Goal: Task Accomplishment & Management: Complete application form

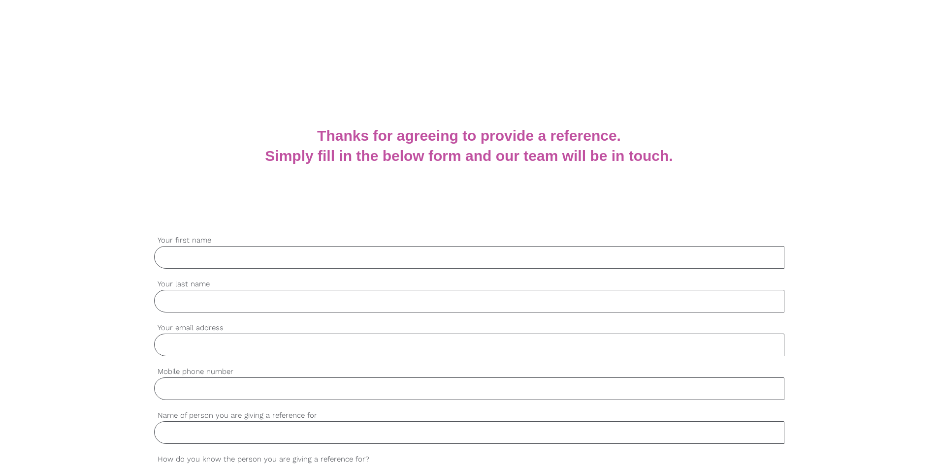
scroll to position [197, 0]
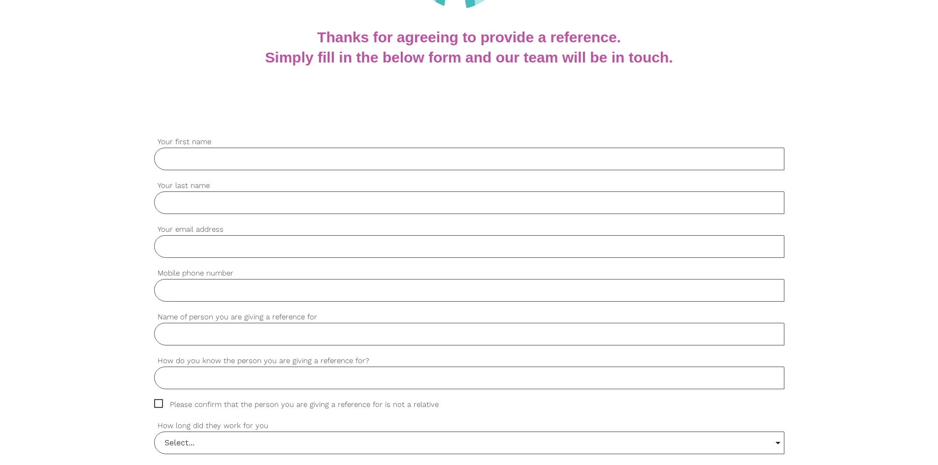
click at [255, 166] on input "Your first name" at bounding box center [469, 159] width 630 height 23
type input "Aiza"
type input "[PERSON_NAME]"
click at [228, 253] on input "Your email address" at bounding box center [469, 247] width 630 height 23
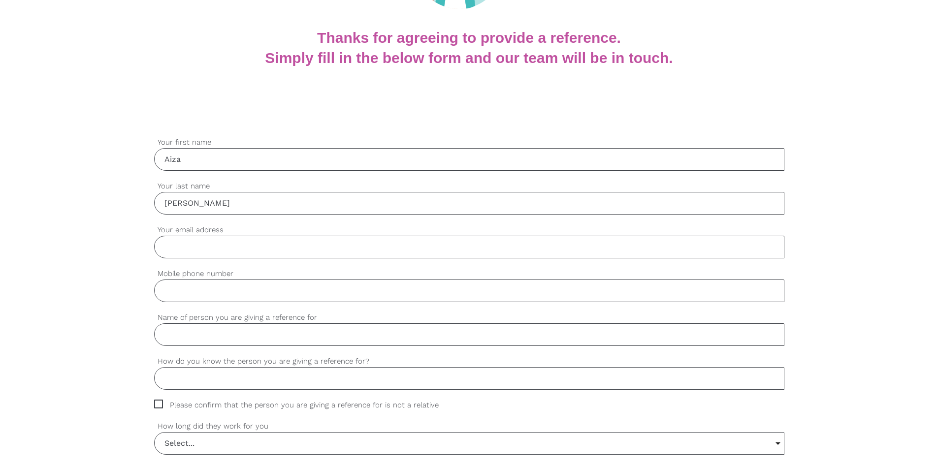
type input "[EMAIL_ADDRESS][DOMAIN_NAME]"
click at [216, 288] on input "Mobile phone number" at bounding box center [469, 291] width 630 height 23
click at [211, 291] on input "Mobile phone number" at bounding box center [469, 291] width 630 height 23
paste input "03 8637 0678"
type input "03 8637 0678"
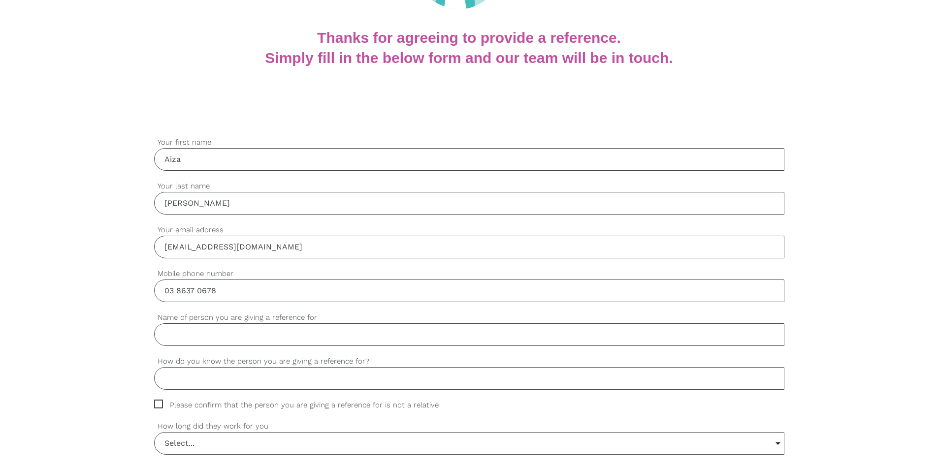
click at [215, 328] on input "Name of person you are giving a reference for" at bounding box center [469, 335] width 630 height 23
type input "N"
type input "[PERSON_NAME] Archaya"
click at [231, 372] on input "How do you know the person you are giving a reference for?" at bounding box center [469, 378] width 630 height 23
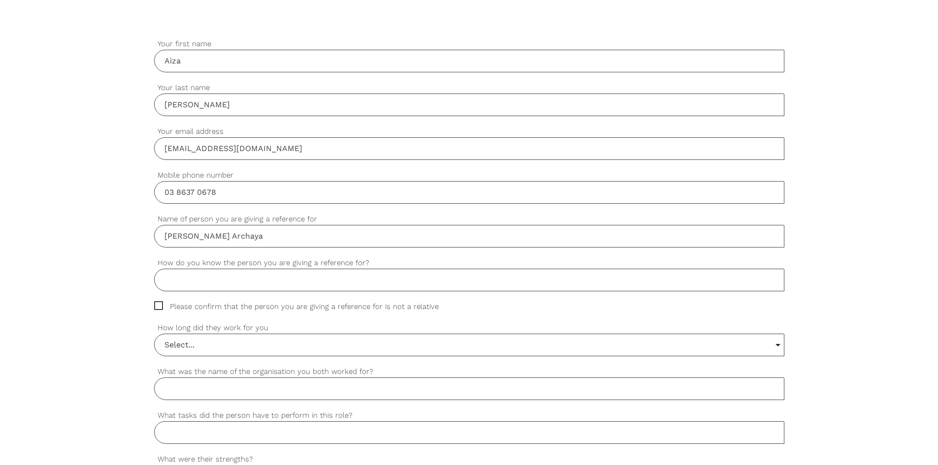
scroll to position [344, 0]
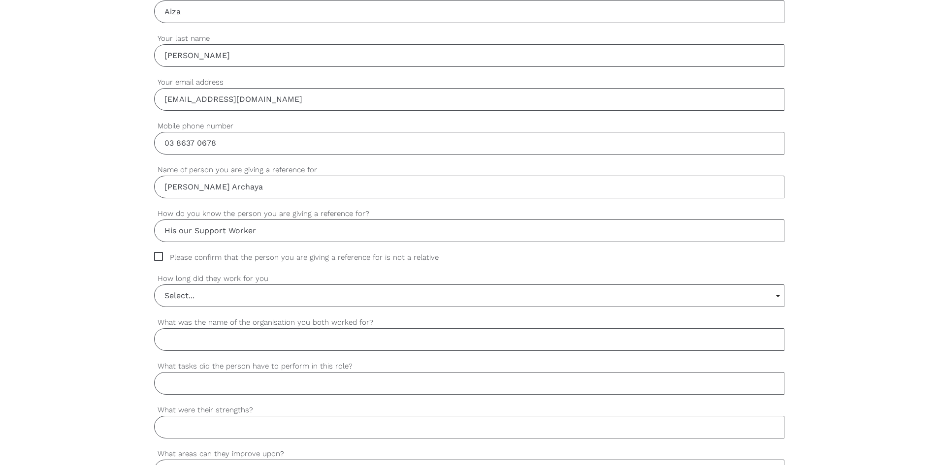
type input "His our Support Worker"
click at [161, 257] on span "Please confirm that the person you are giving a reference for is not a relative" at bounding box center [305, 257] width 303 height 11
click at [161, 257] on input "Please confirm that the person you are giving a reference for is not a relative" at bounding box center [157, 255] width 6 height 6
checkbox input "true"
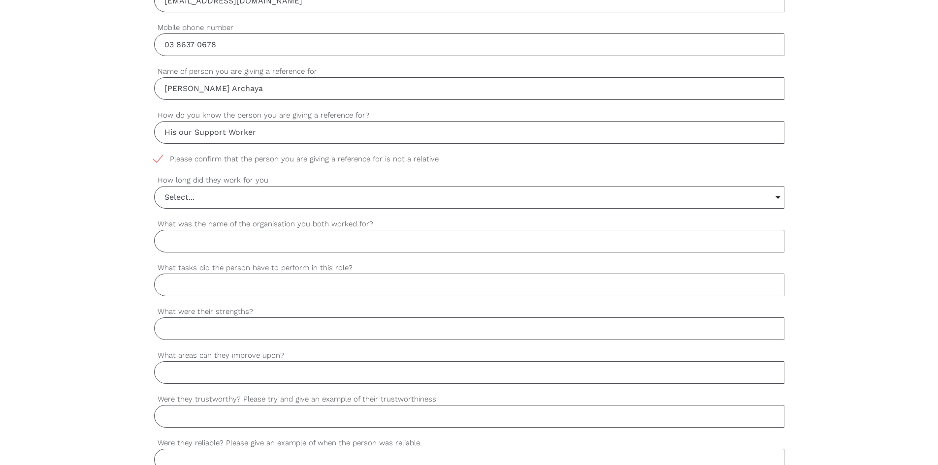
click at [283, 197] on input "Select..." at bounding box center [469, 198] width 629 height 22
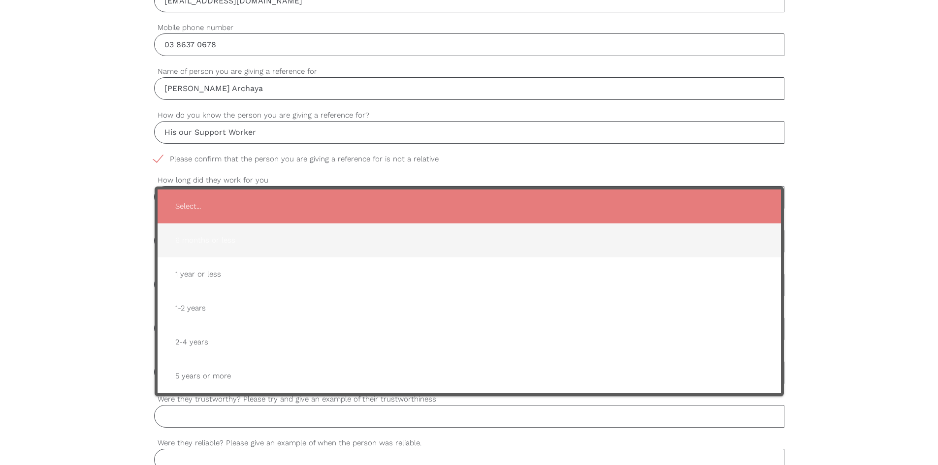
click at [259, 247] on span "6 months or less" at bounding box center [469, 241] width 604 height 24
type input "6 months or less"
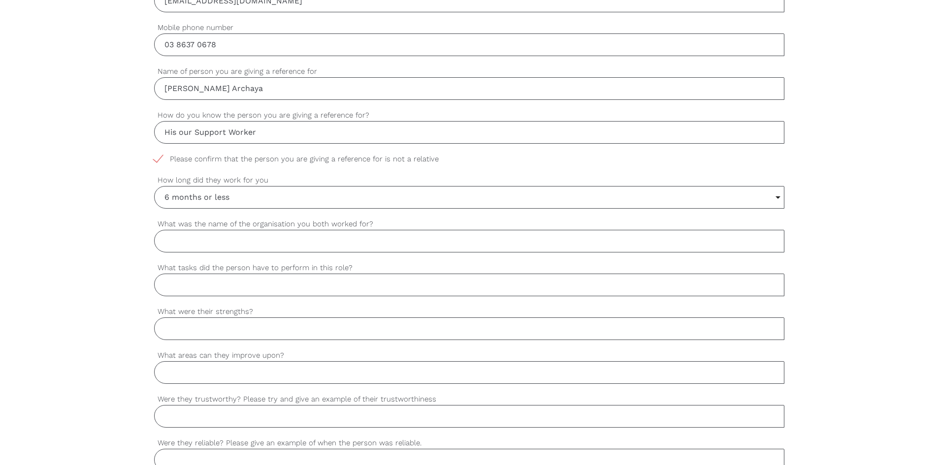
click at [257, 237] on input "What was the name of the organisation you both worked for?" at bounding box center [469, 241] width 630 height 23
type input "Attainable Care"
click at [215, 286] on input "What tasks did the person have to perform in this role?" at bounding box center [469, 285] width 630 height 23
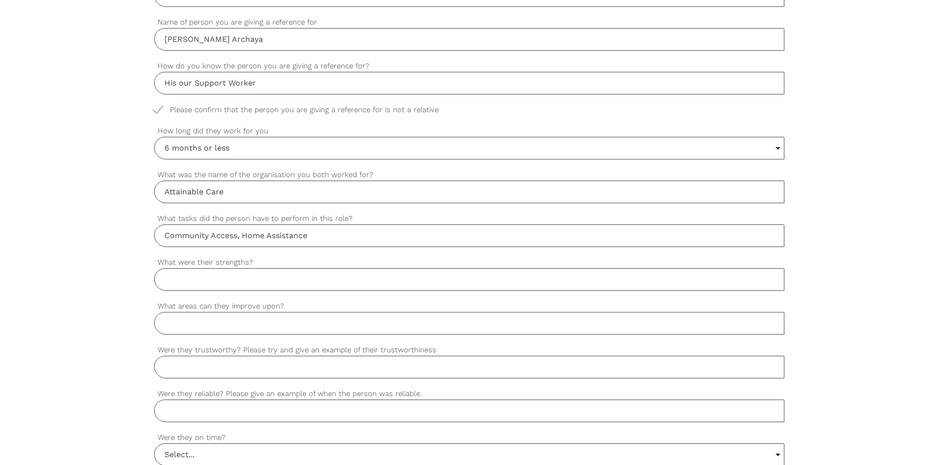
type input "Community Access, Home Assistance"
click at [249, 282] on input "What were their strengths?" at bounding box center [469, 279] width 630 height 23
click at [250, 274] on input "Communication" at bounding box center [469, 279] width 630 height 23
type input "Communication"
click at [249, 318] on input "What areas can they improve upon?" at bounding box center [469, 323] width 630 height 23
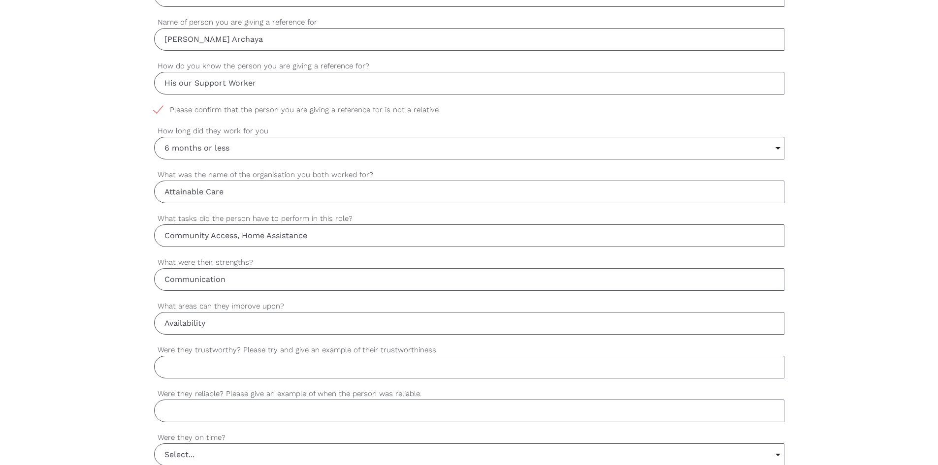
type input "Availability"
click at [200, 376] on input "Were they trustworthy? Please try and give an example of their trustworthiness" at bounding box center [469, 367] width 630 height 23
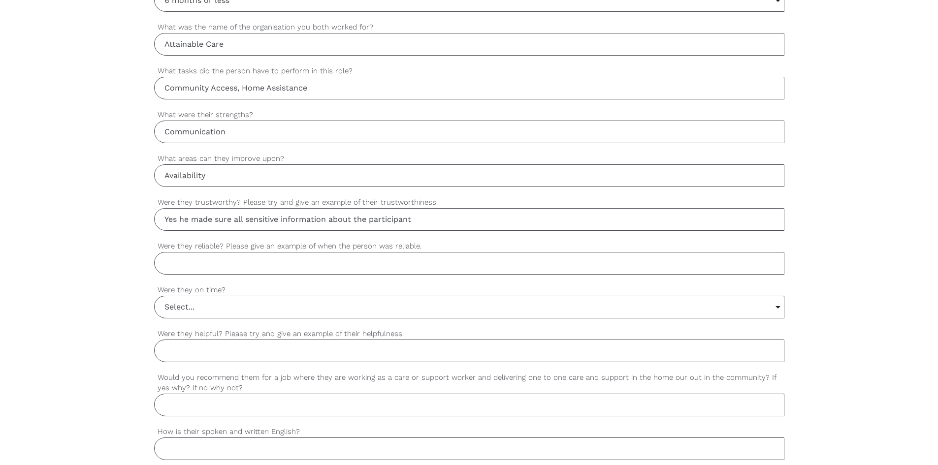
type input "Yes he made sure all sensitive information about the participant"
click at [252, 261] on input "Were they reliable? Please give an example of when the person was reliable." at bounding box center [469, 263] width 630 height 23
click at [197, 179] on input "Availability" at bounding box center [469, 175] width 630 height 23
click at [202, 181] on input "N/A" at bounding box center [469, 175] width 630 height 23
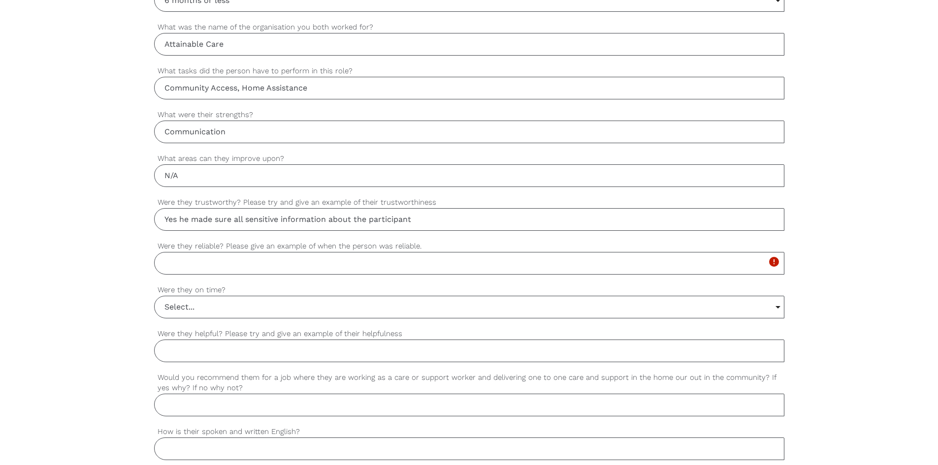
click at [202, 181] on input "N/A" at bounding box center [469, 175] width 630 height 23
click at [208, 178] on input "N/A" at bounding box center [469, 175] width 630 height 23
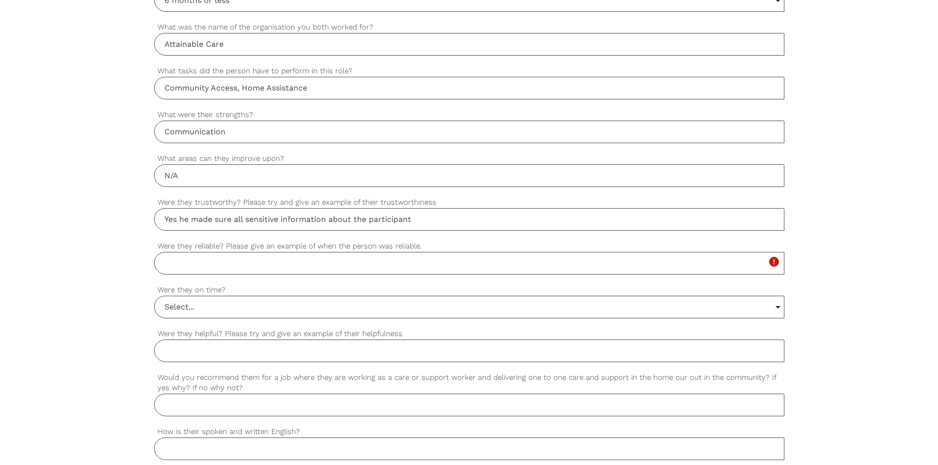
drag, startPoint x: 194, startPoint y: 177, endPoint x: 125, endPoint y: 175, distance: 69.0
click at [125, 175] on div "settings Aiza Your first name settings [PERSON_NAME] Your last name settings [E…" at bounding box center [469, 136] width 938 height 925
type input "none"
click at [205, 256] on input "Were they reliable? Please give an example of when the person was reliable." at bounding box center [469, 263] width 630 height 23
click at [433, 222] on input "Yes he made sure all sensitive information about the participant" at bounding box center [469, 219] width 630 height 23
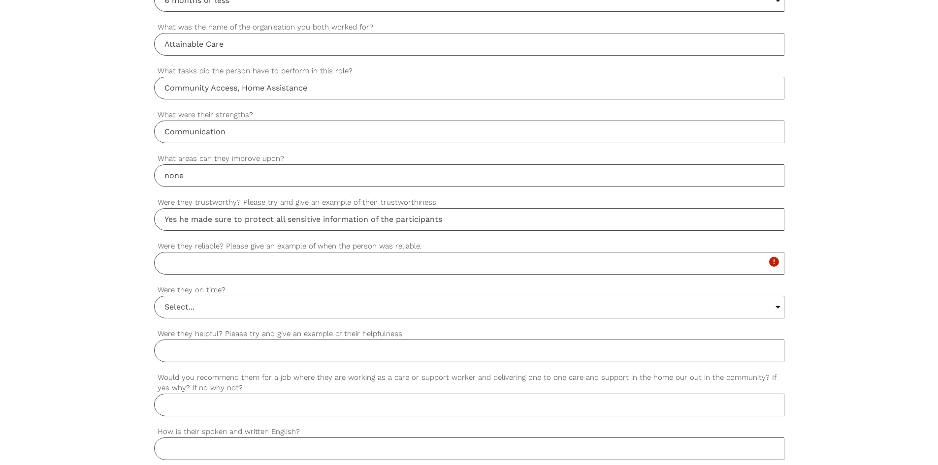
type input "Yes he made sure to protect all sensitive information of the participants"
click at [310, 254] on input "Were they reliable? Please give an example of when the person was reliable." at bounding box center [469, 263] width 630 height 23
click at [248, 261] on input "Were they reliable? Please give an example of when the person was reliable." at bounding box center [469, 263] width 630 height 23
click at [295, 262] on input "yes if i have last minute" at bounding box center [469, 263] width 630 height 23
type input "yes if i have last minute request he always happy to help"
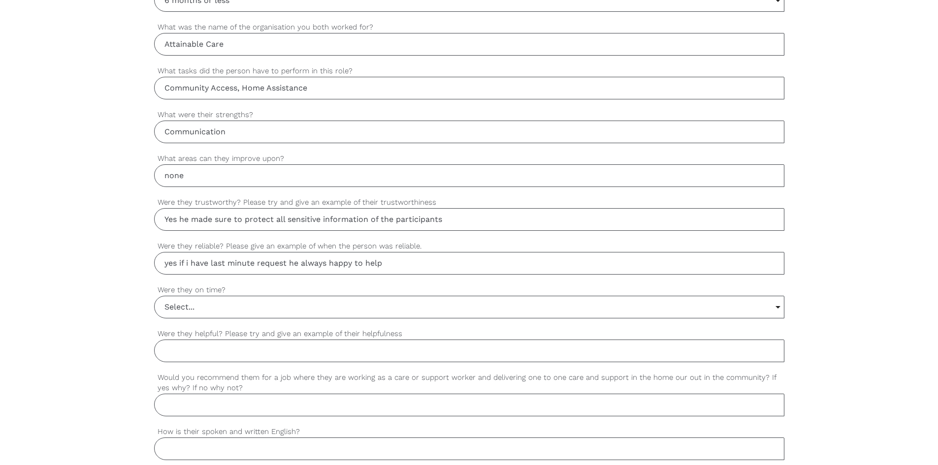
click at [251, 310] on input "Select..." at bounding box center [469, 307] width 629 height 22
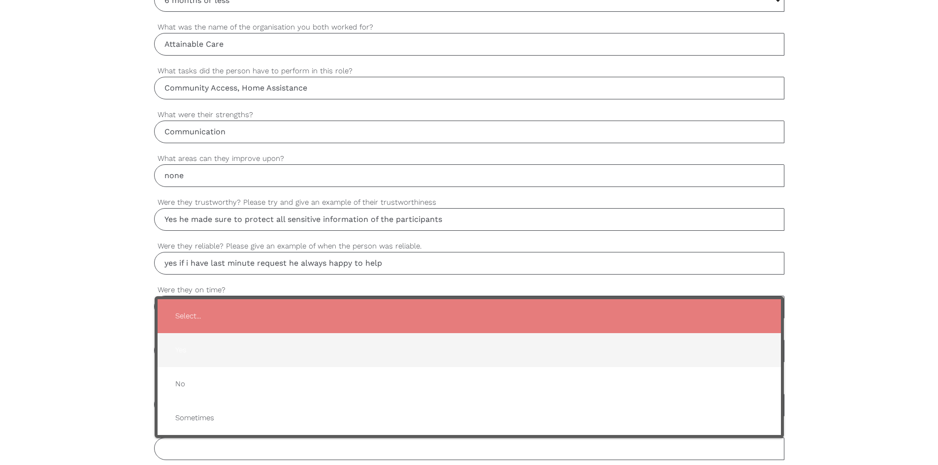
click at [197, 346] on span "Yes" at bounding box center [469, 350] width 604 height 24
type input "Yes"
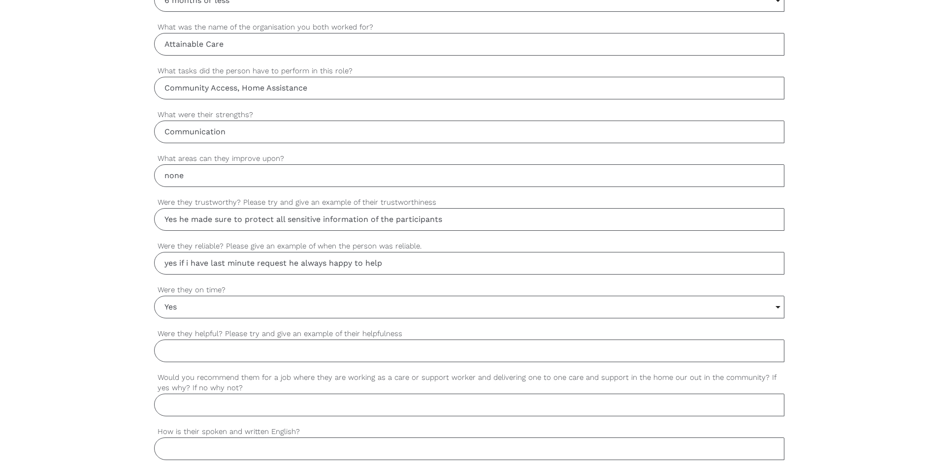
scroll to position [787, 0]
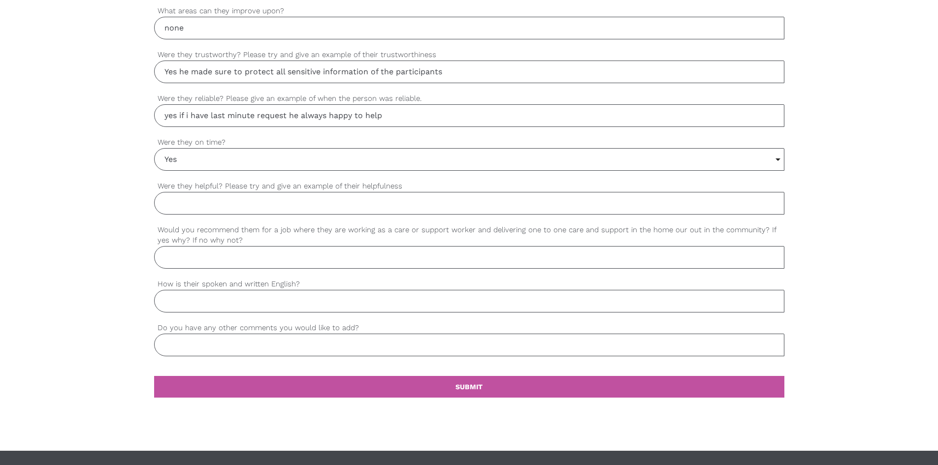
click at [210, 201] on input "Were they helpful? Please try and give an example of their helpfulness" at bounding box center [469, 203] width 630 height 23
type input "yes he always help last minute request both participant and company"
click at [229, 260] on input "Would you recommend them for a job where they are working as a care or support …" at bounding box center [469, 257] width 630 height 23
type input "yes"
click at [230, 303] on input "How is their spoken and written English?" at bounding box center [469, 301] width 630 height 23
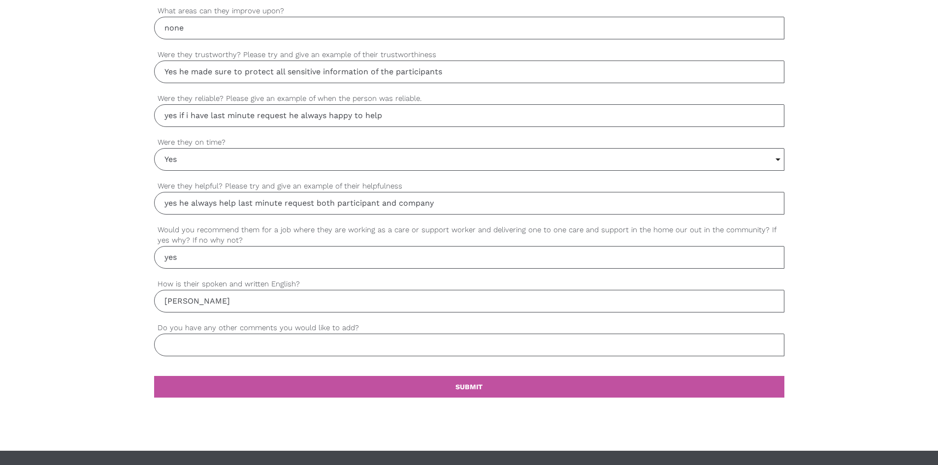
type input "[PERSON_NAME]"
click at [230, 351] on input "Do you have any other comments you would like to add?" at bounding box center [469, 345] width 630 height 23
type input "he is best to have"
click at [325, 390] on link "settings SUBMIT" at bounding box center [469, 387] width 630 height 22
